Goal: Information Seeking & Learning: Learn about a topic

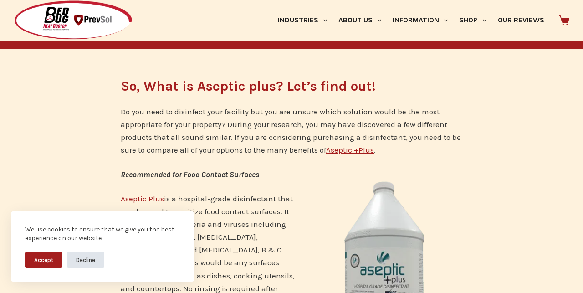
click at [86, 263] on button "Decline" at bounding box center [85, 260] width 37 height 16
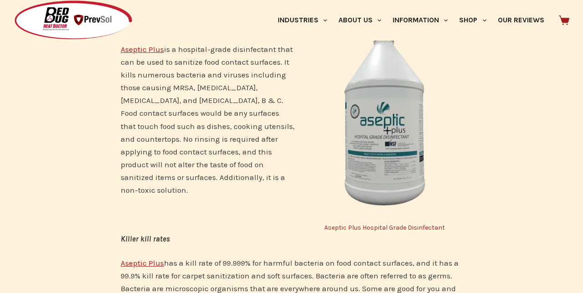
scroll to position [289, 0]
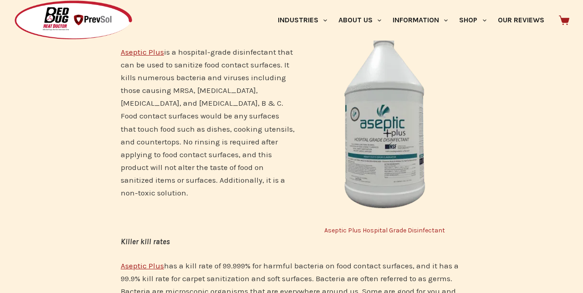
click at [410, 155] on img at bounding box center [384, 123] width 155 height 197
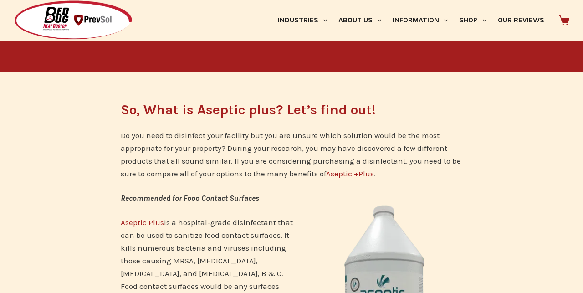
scroll to position [120, 0]
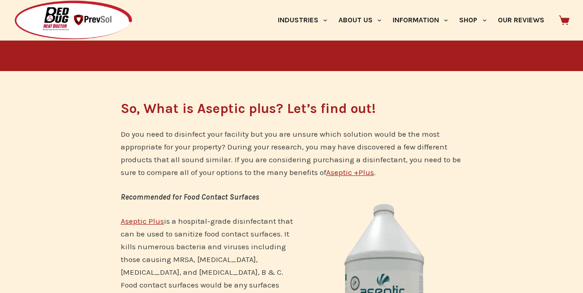
click at [350, 174] on link "Aseptic +Plus" at bounding box center [350, 172] width 48 height 9
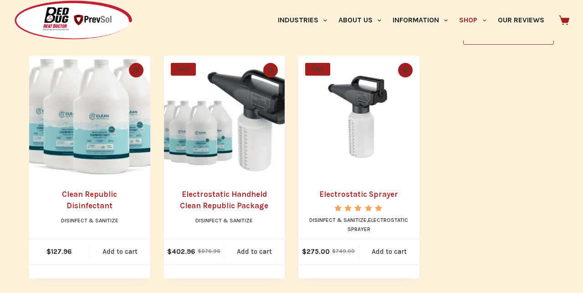
scroll to position [200, 0]
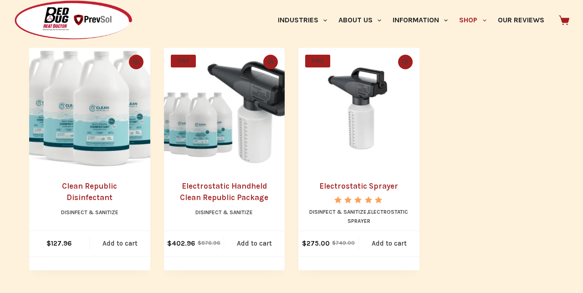
click at [350, 174] on li "SALE Quick view icon Electrostatic Sprayer Rated 5.00 out of 5 Disinfect & Sani…" at bounding box center [358, 159] width 121 height 222
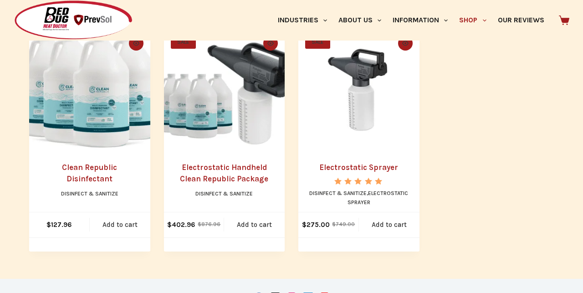
scroll to position [215, 0]
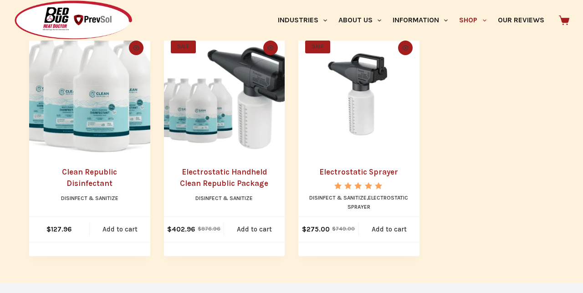
click at [97, 167] on link "Clean Republic Disinfectant" at bounding box center [89, 177] width 55 height 21
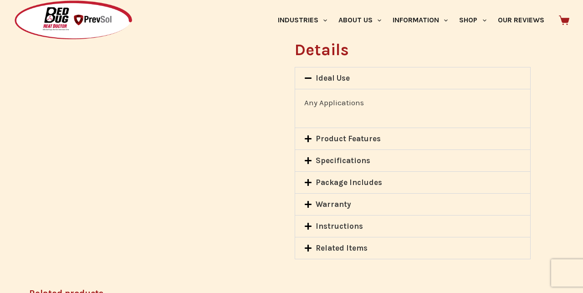
scroll to position [686, 0]
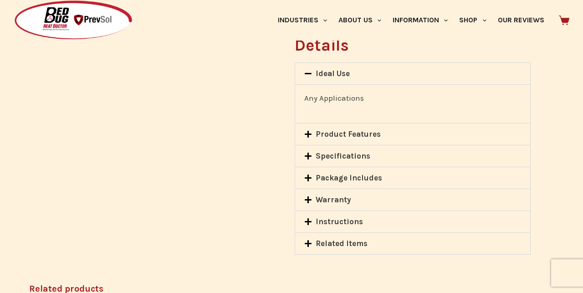
click at [310, 130] on icon at bounding box center [308, 134] width 8 height 8
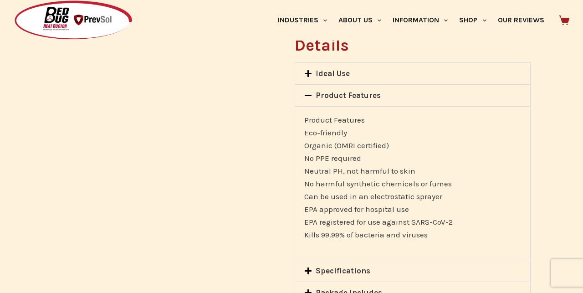
click at [307, 92] on icon at bounding box center [308, 96] width 8 height 8
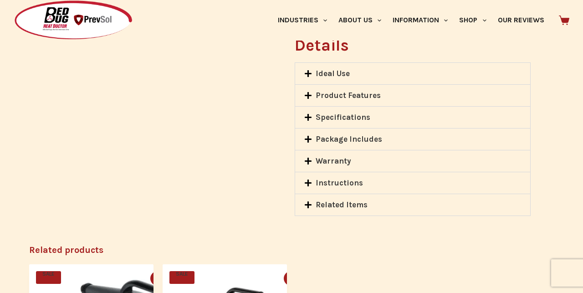
click at [308, 114] on icon at bounding box center [308, 117] width 7 height 7
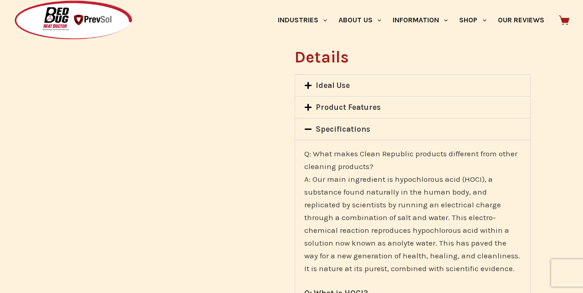
scroll to position [672, 0]
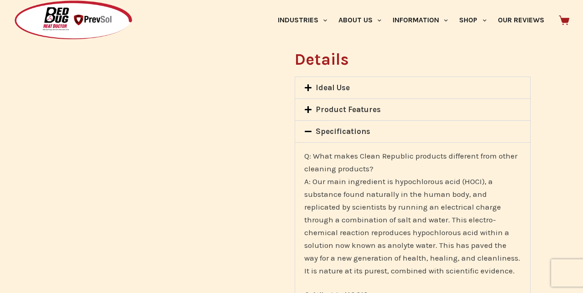
click at [305, 128] on icon at bounding box center [308, 132] width 8 height 8
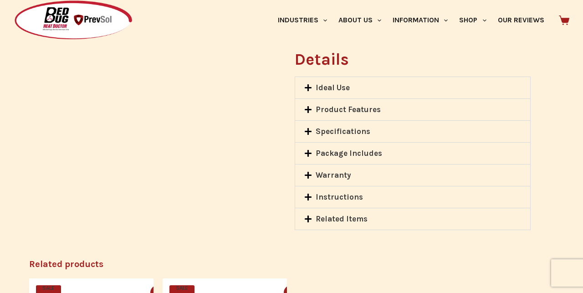
click at [308, 150] on icon at bounding box center [308, 153] width 7 height 7
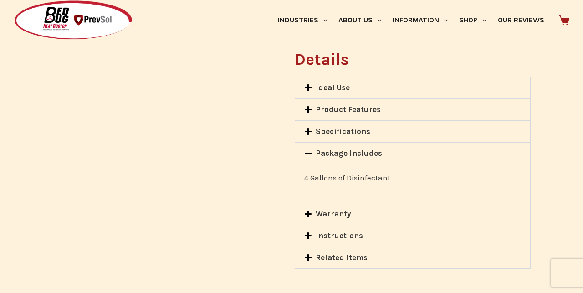
click at [306, 149] on icon at bounding box center [308, 153] width 8 height 8
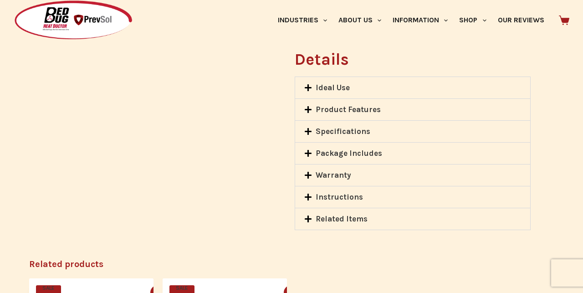
click at [308, 172] on icon at bounding box center [308, 175] width 7 height 7
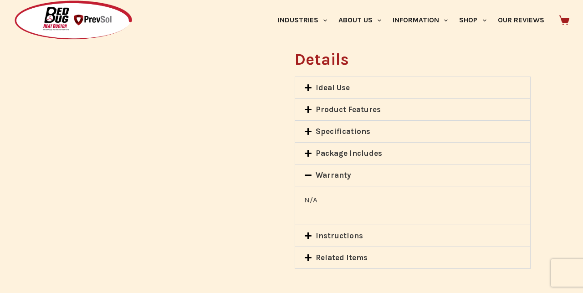
click at [308, 174] on icon at bounding box center [308, 174] width 7 height 1
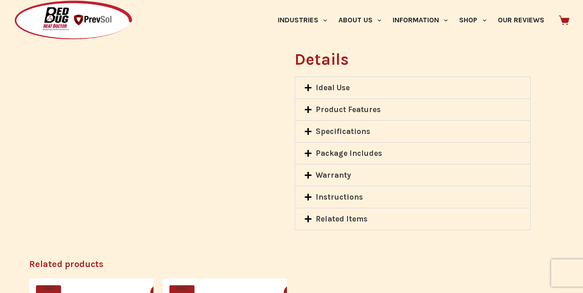
click at [305, 194] on icon at bounding box center [308, 197] width 7 height 7
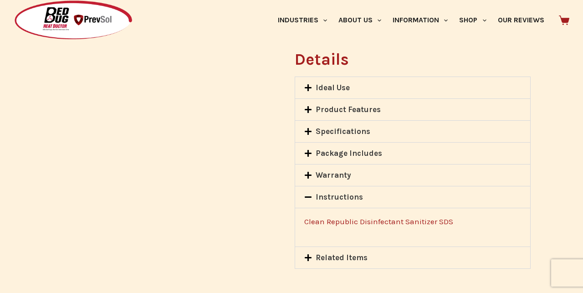
click at [306, 254] on icon at bounding box center [308, 257] width 7 height 7
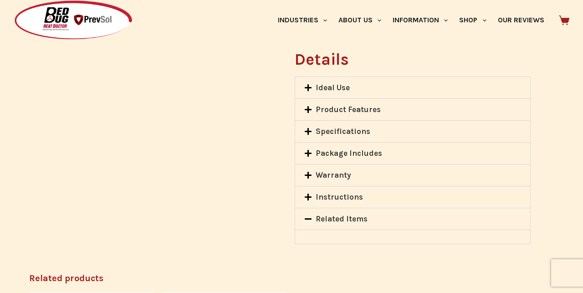
click at [310, 215] on icon at bounding box center [308, 219] width 8 height 8
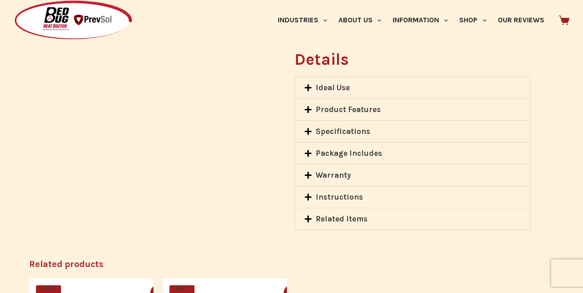
click at [309, 194] on icon at bounding box center [308, 197] width 7 height 7
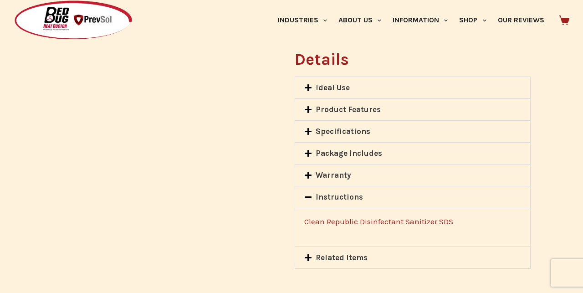
click at [347, 217] on link "Clean Republic Disinfectant Sanitizer SDS" at bounding box center [378, 221] width 149 height 9
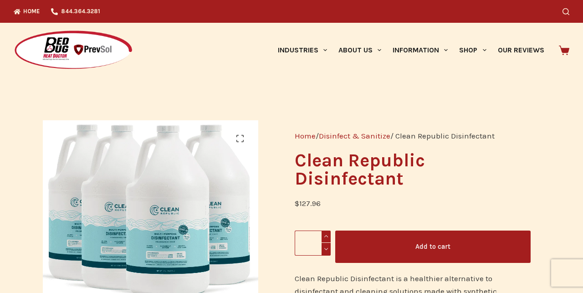
click at [349, 136] on link "Disinfect & Sanitize" at bounding box center [355, 135] width 72 height 9
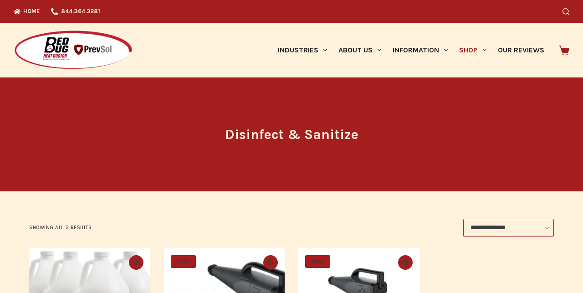
click at [374, 136] on h1 "Disinfect & Sanitize" at bounding box center [292, 134] width 342 height 20
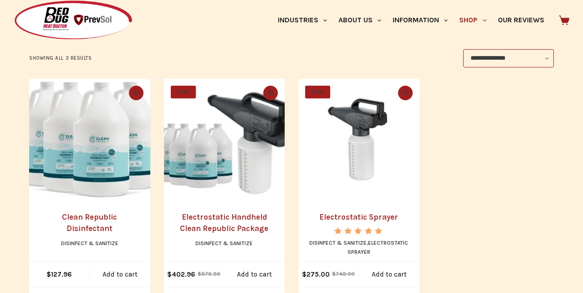
scroll to position [166, 0]
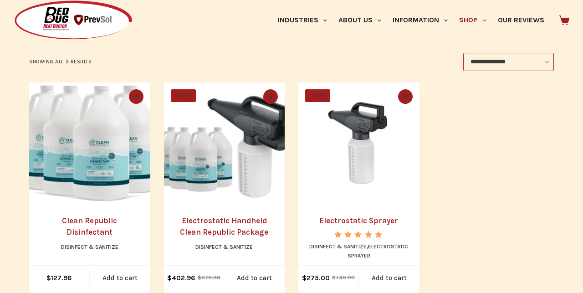
click at [358, 179] on img "Electrostatic Sprayer" at bounding box center [358, 142] width 121 height 121
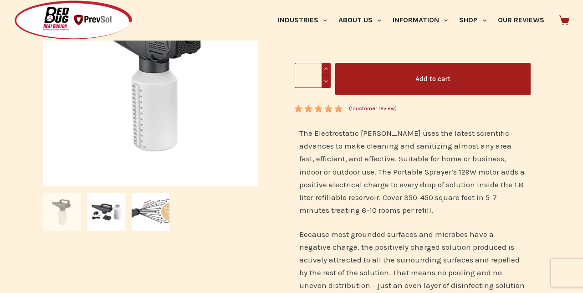
scroll to position [150, 0]
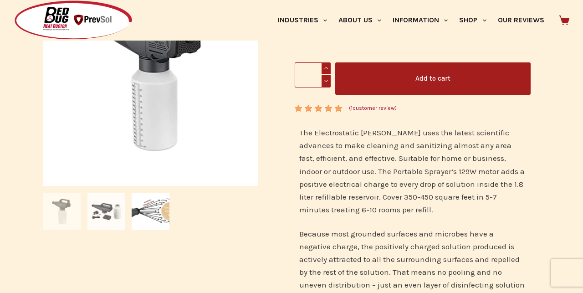
click at [100, 219] on img at bounding box center [106, 212] width 38 height 38
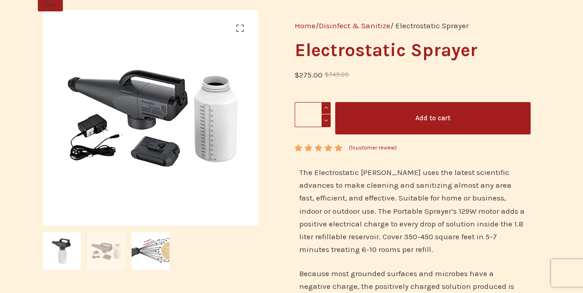
scroll to position [106, 0]
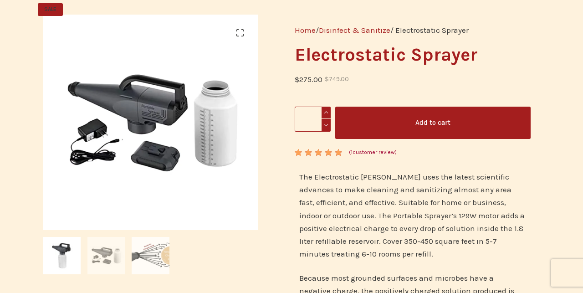
click at [151, 256] on img at bounding box center [151, 256] width 38 height 38
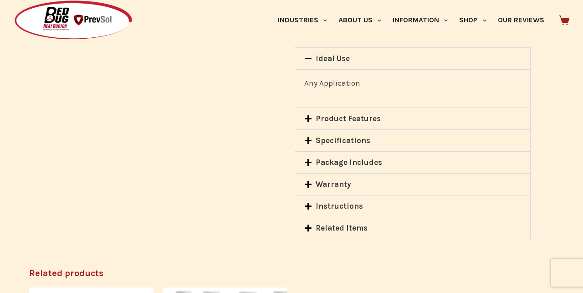
scroll to position [991, 0]
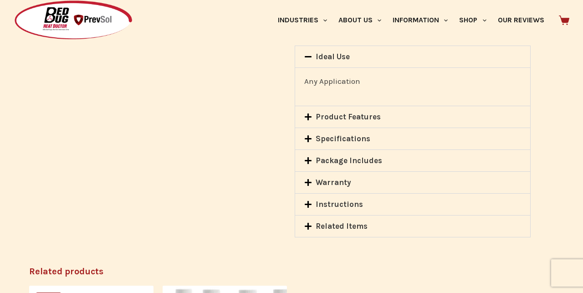
click at [333, 138] on link "Specifications" at bounding box center [343, 138] width 55 height 9
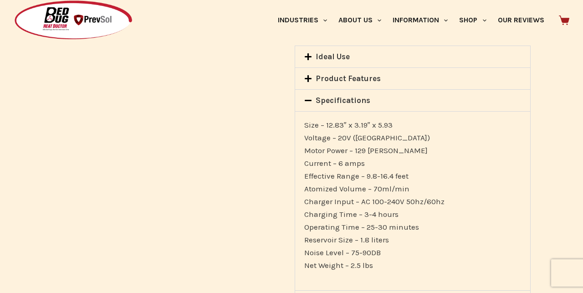
click at [329, 99] on link "Specifications" at bounding box center [343, 100] width 55 height 9
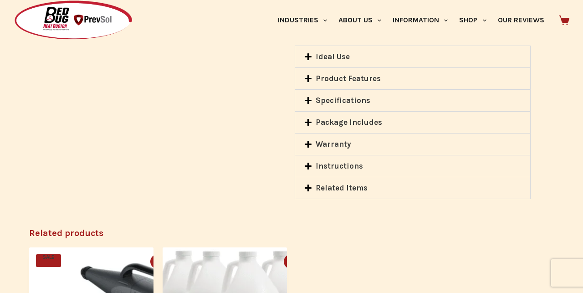
click at [327, 76] on link "Product Features" at bounding box center [348, 78] width 65 height 9
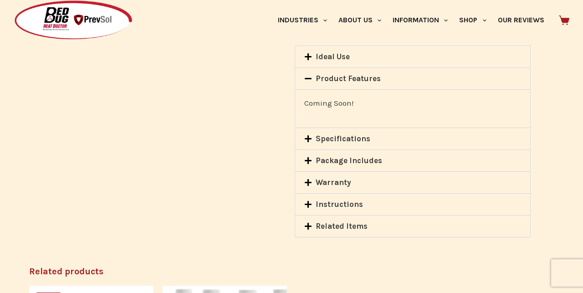
click at [325, 58] on link "Ideal Use" at bounding box center [333, 56] width 34 height 9
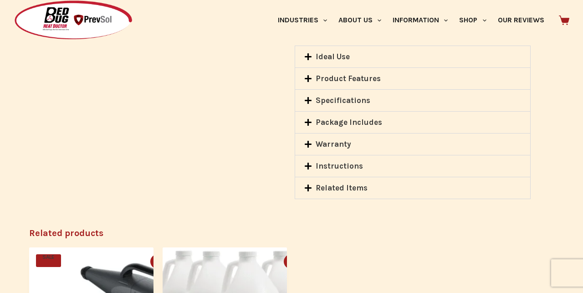
click at [323, 169] on link "Instructions" at bounding box center [339, 165] width 47 height 9
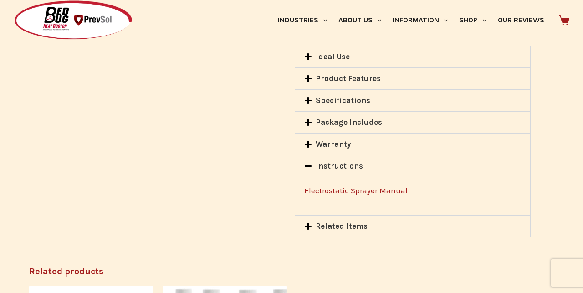
click at [324, 189] on link "Electrostatic Sprayer Manual" at bounding box center [355, 190] width 103 height 9
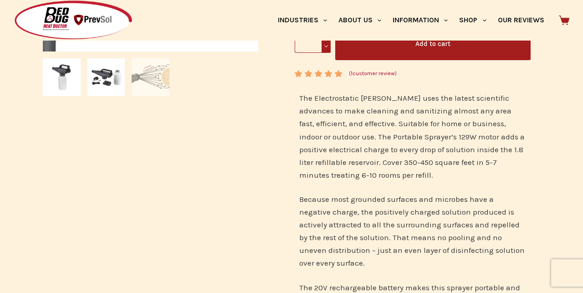
scroll to position [185, 0]
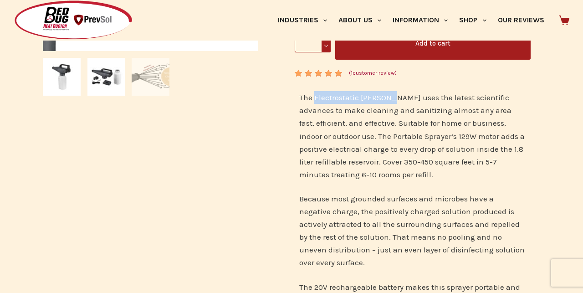
drag, startPoint x: 313, startPoint y: 98, endPoint x: 388, endPoint y: 93, distance: 75.7
click at [388, 94] on p "The Electrostatic [PERSON_NAME] uses the latest scientific advances to make cle…" at bounding box center [412, 135] width 227 height 89
copy p "Electrostatic Sprayer"
